Goal: Transaction & Acquisition: Purchase product/service

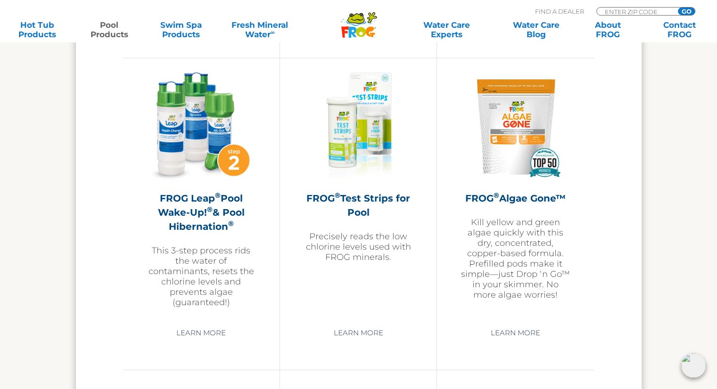
scroll to position [2640, 0]
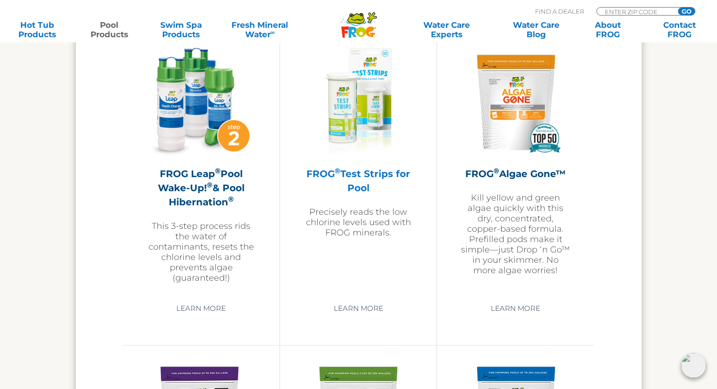
click at [364, 173] on h2 "FROG ® Test Strips for Pool" at bounding box center [358, 181] width 109 height 28
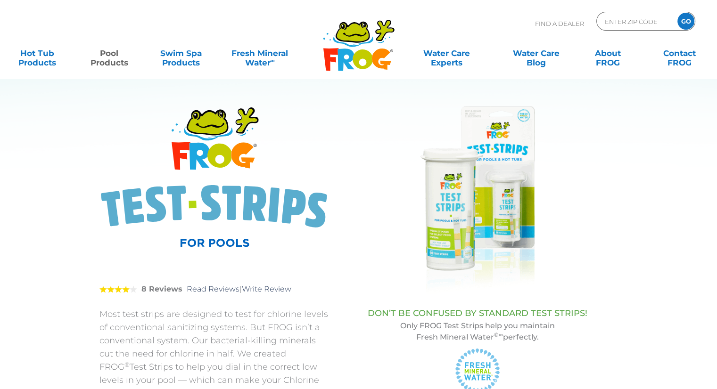
click at [455, 244] on img at bounding box center [477, 200] width 189 height 189
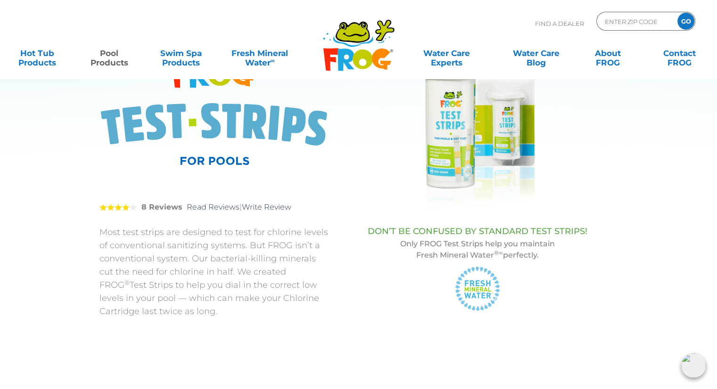
scroll to position [47, 0]
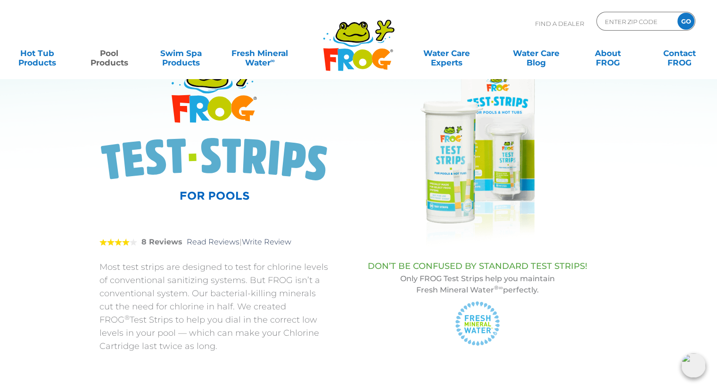
click at [507, 185] on img at bounding box center [477, 153] width 189 height 189
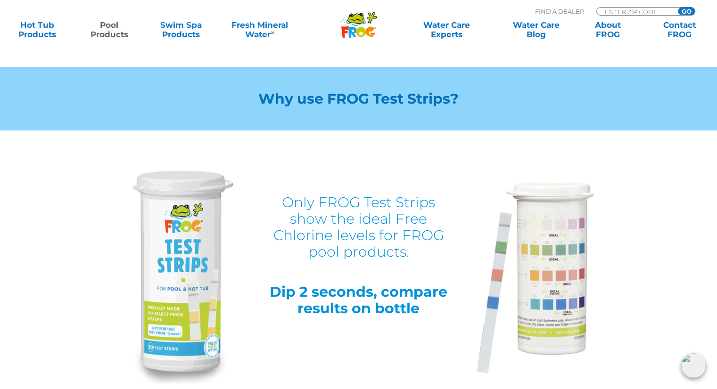
scroll to position [943, 0]
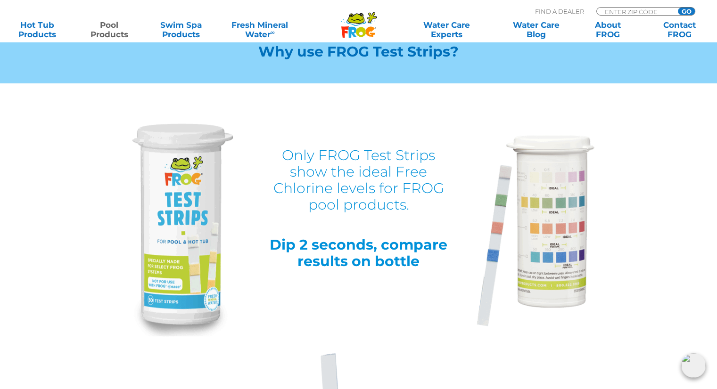
click at [554, 229] on img at bounding box center [536, 230] width 118 height 191
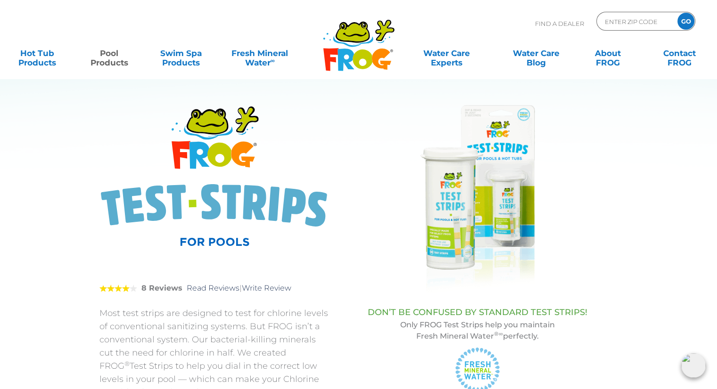
scroll to position [0, 0]
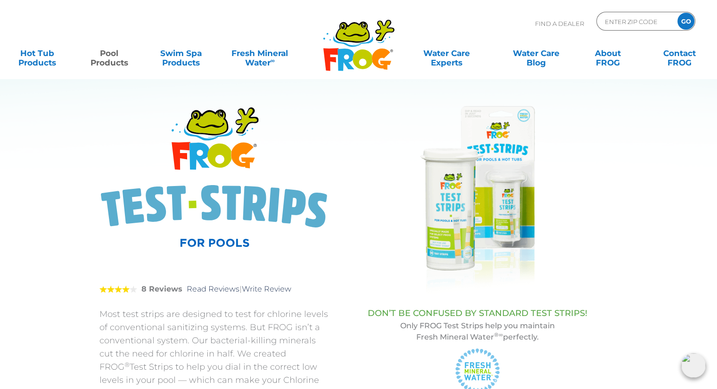
drag, startPoint x: 702, startPoint y: 342, endPoint x: 707, endPoint y: 346, distance: 5.8
